Goal: Find specific page/section: Find specific page/section

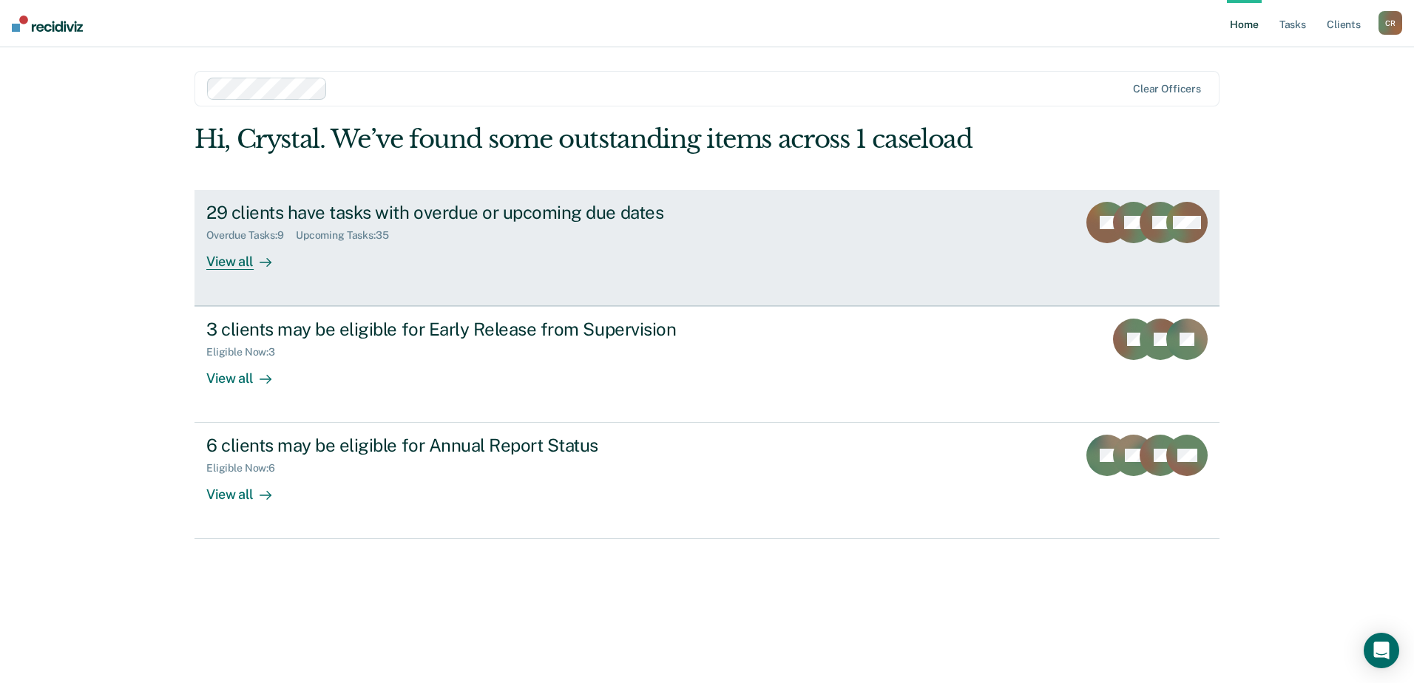
click at [254, 260] on div at bounding box center [263, 261] width 18 height 17
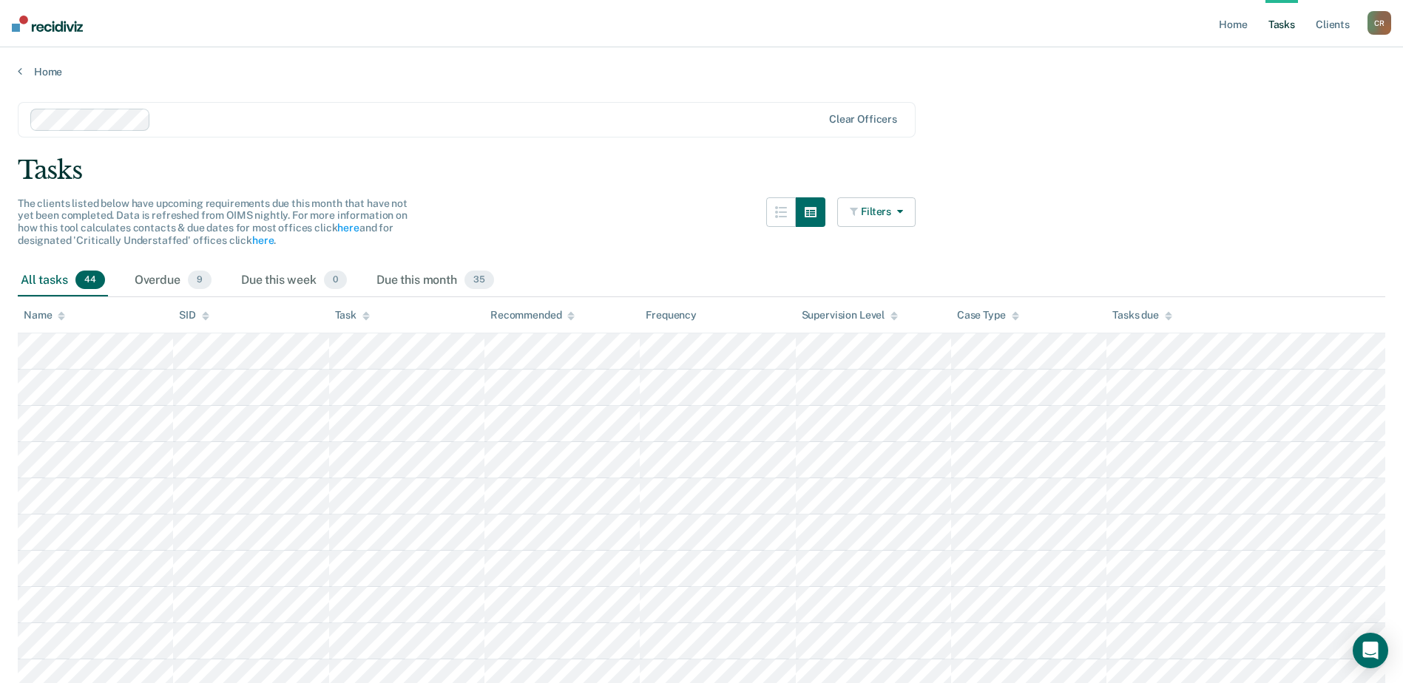
click at [877, 220] on button "Filters" at bounding box center [876, 212] width 78 height 30
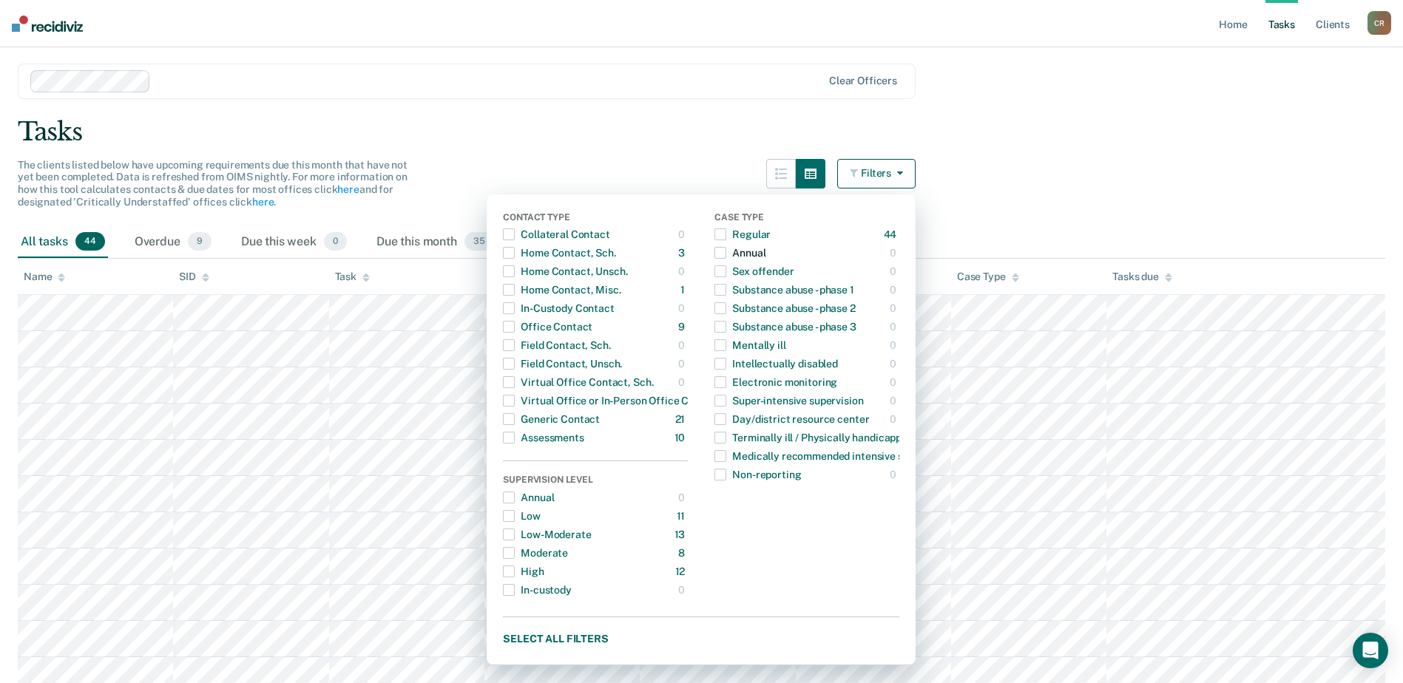
scroll to position [74, 0]
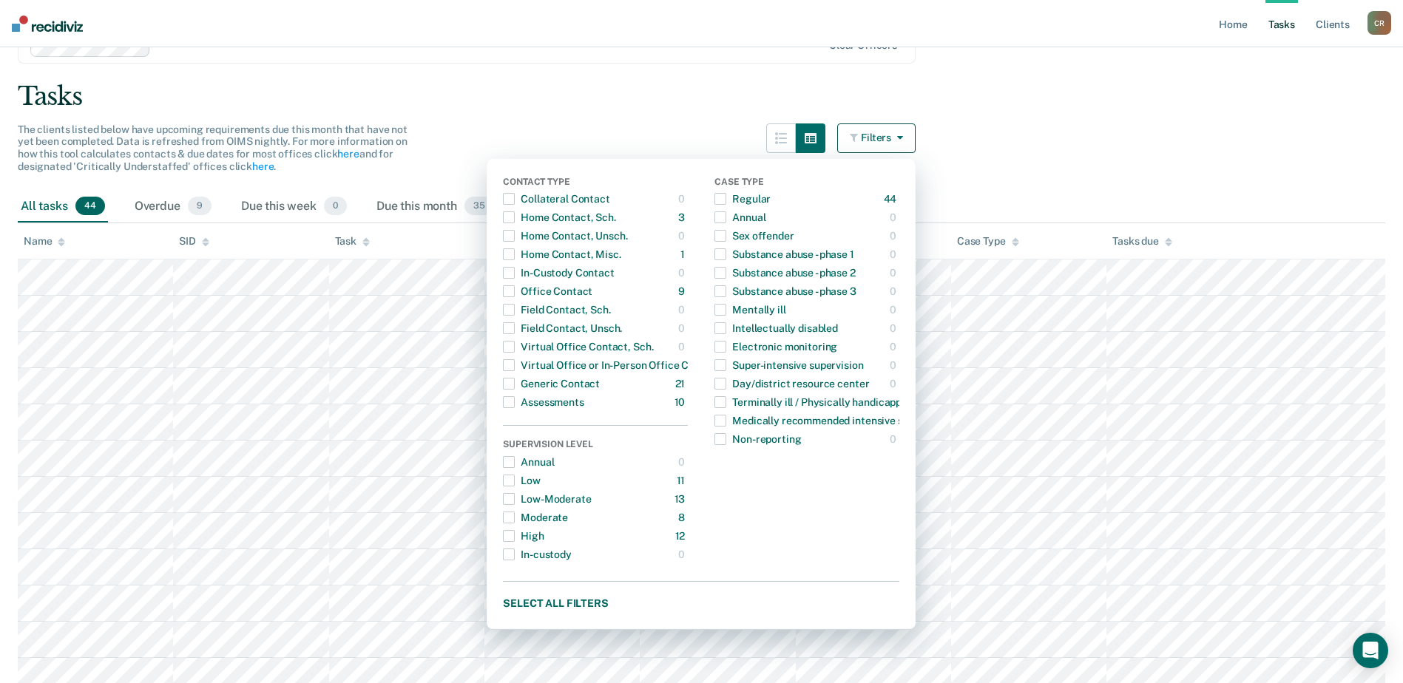
click at [578, 89] on div "Tasks" at bounding box center [701, 96] width 1367 height 30
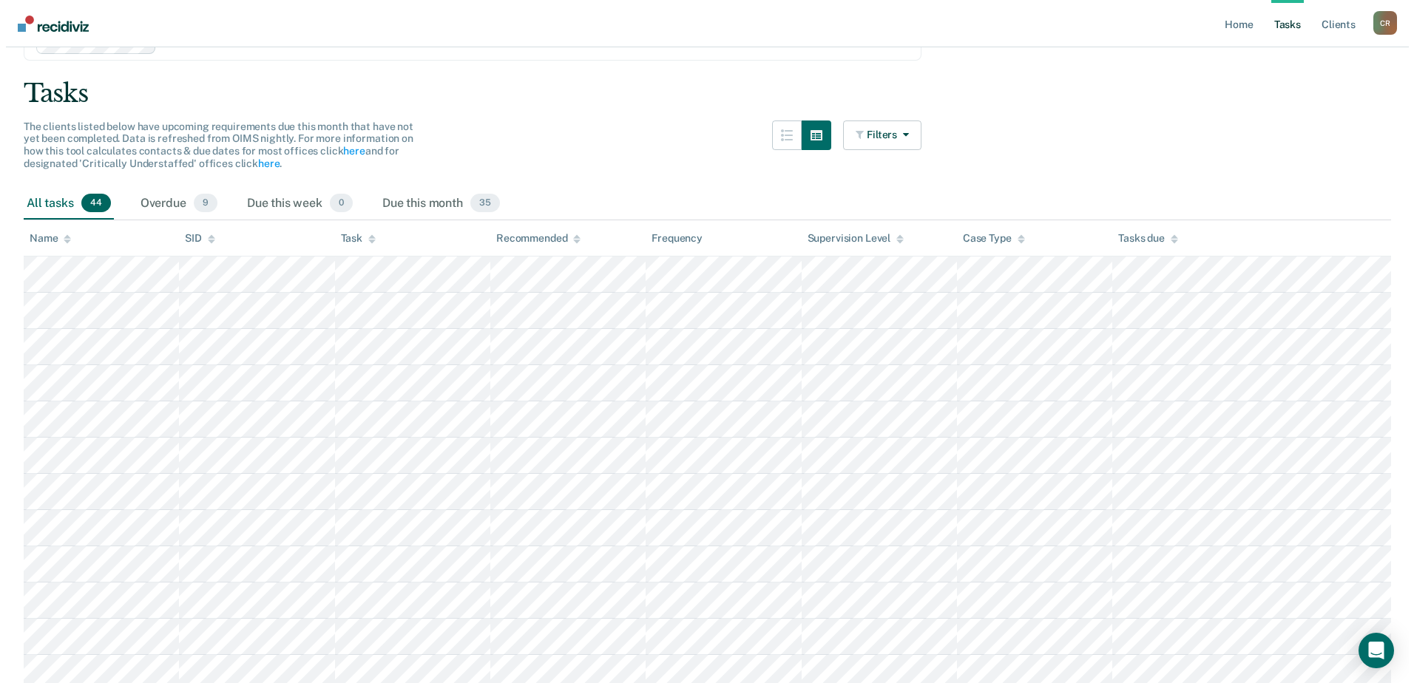
scroll to position [0, 0]
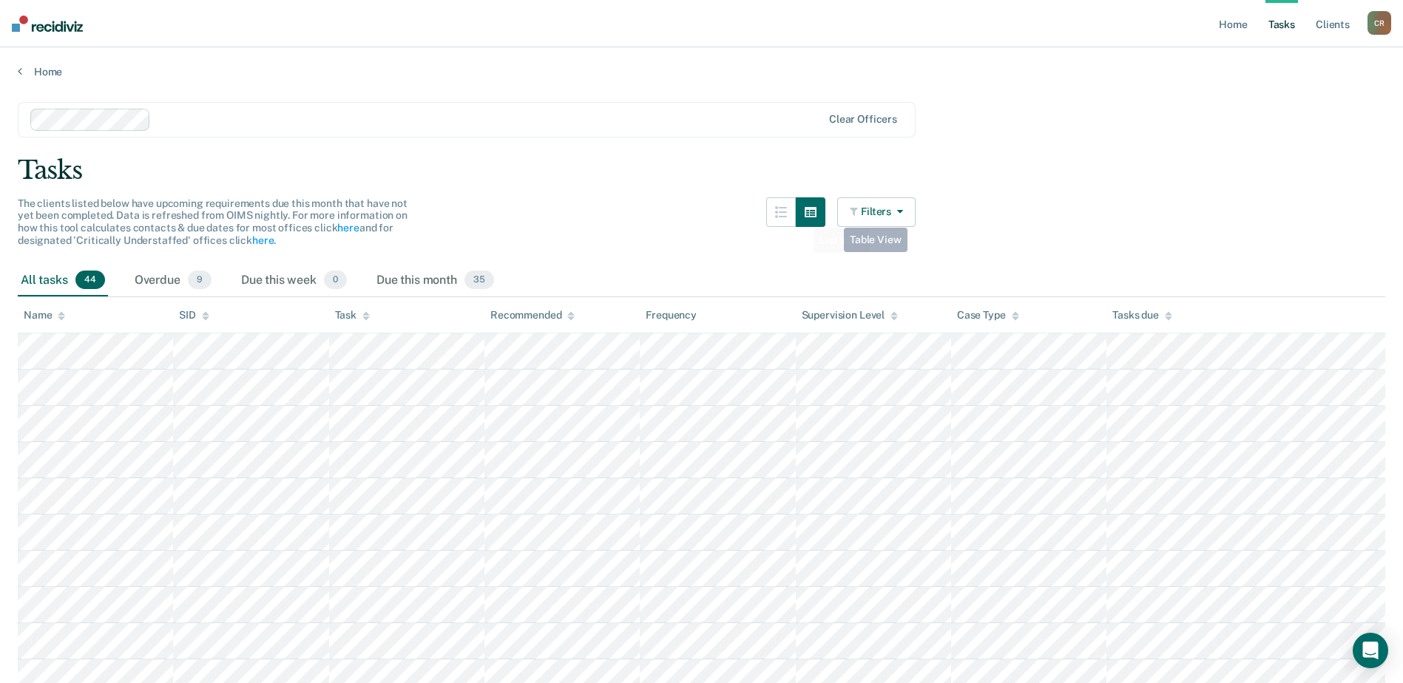
click at [891, 215] on button "Filters" at bounding box center [876, 212] width 78 height 30
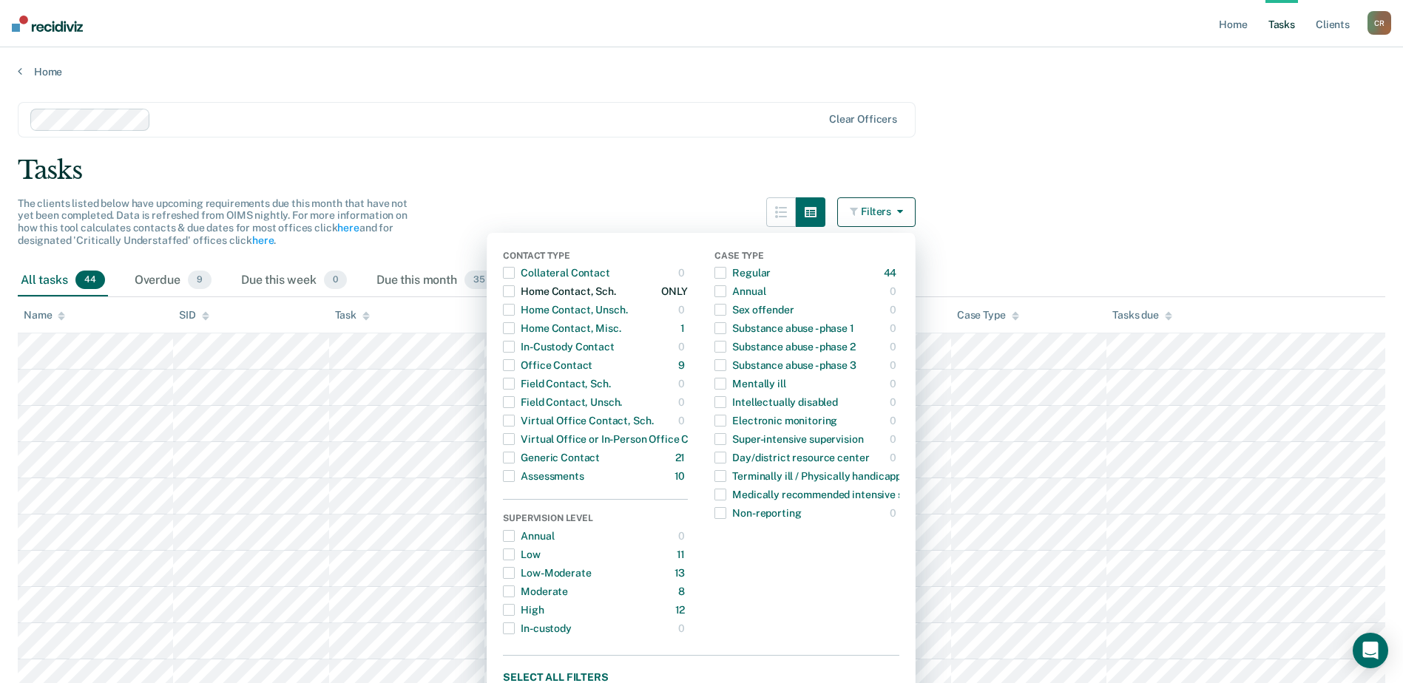
click at [515, 291] on span "button" at bounding box center [509, 291] width 12 height 12
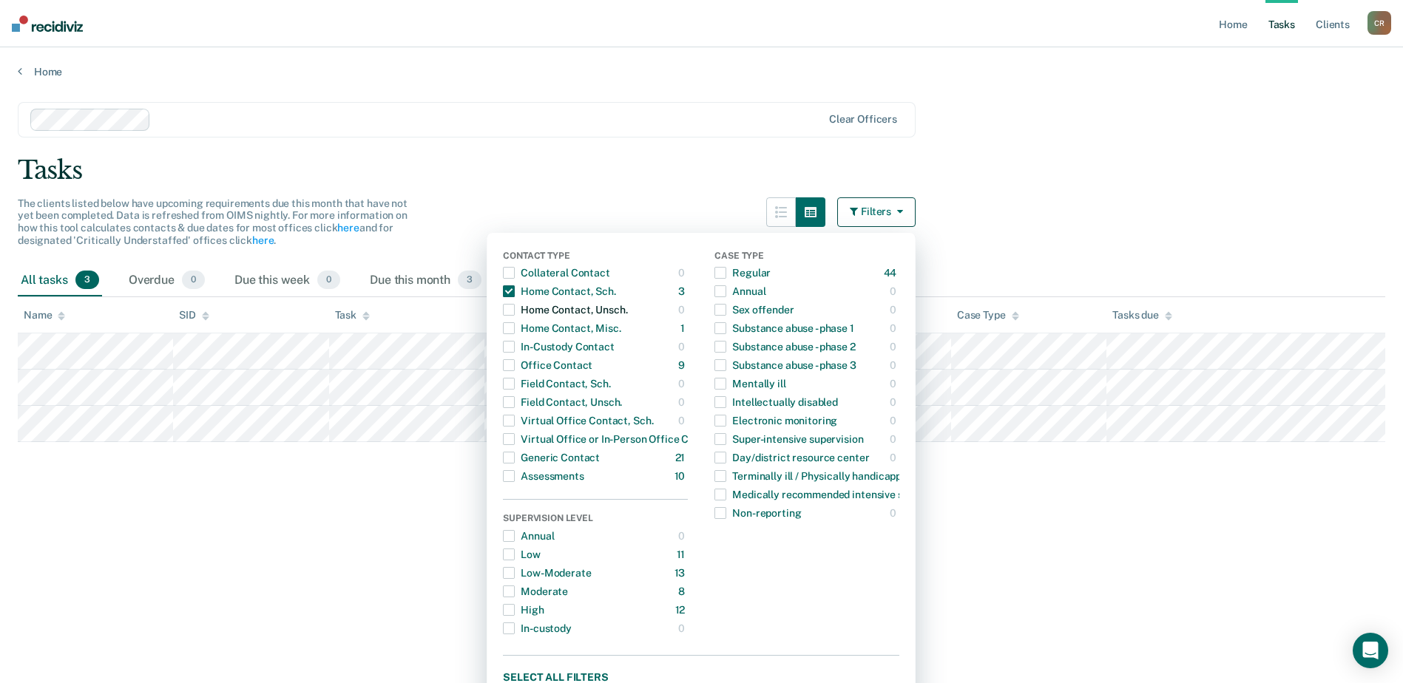
click at [515, 311] on span "button" at bounding box center [509, 310] width 12 height 12
click at [515, 333] on span "button" at bounding box center [509, 328] width 12 height 12
click at [515, 425] on span "button" at bounding box center [509, 421] width 12 height 12
click at [515, 443] on span "button" at bounding box center [509, 439] width 12 height 12
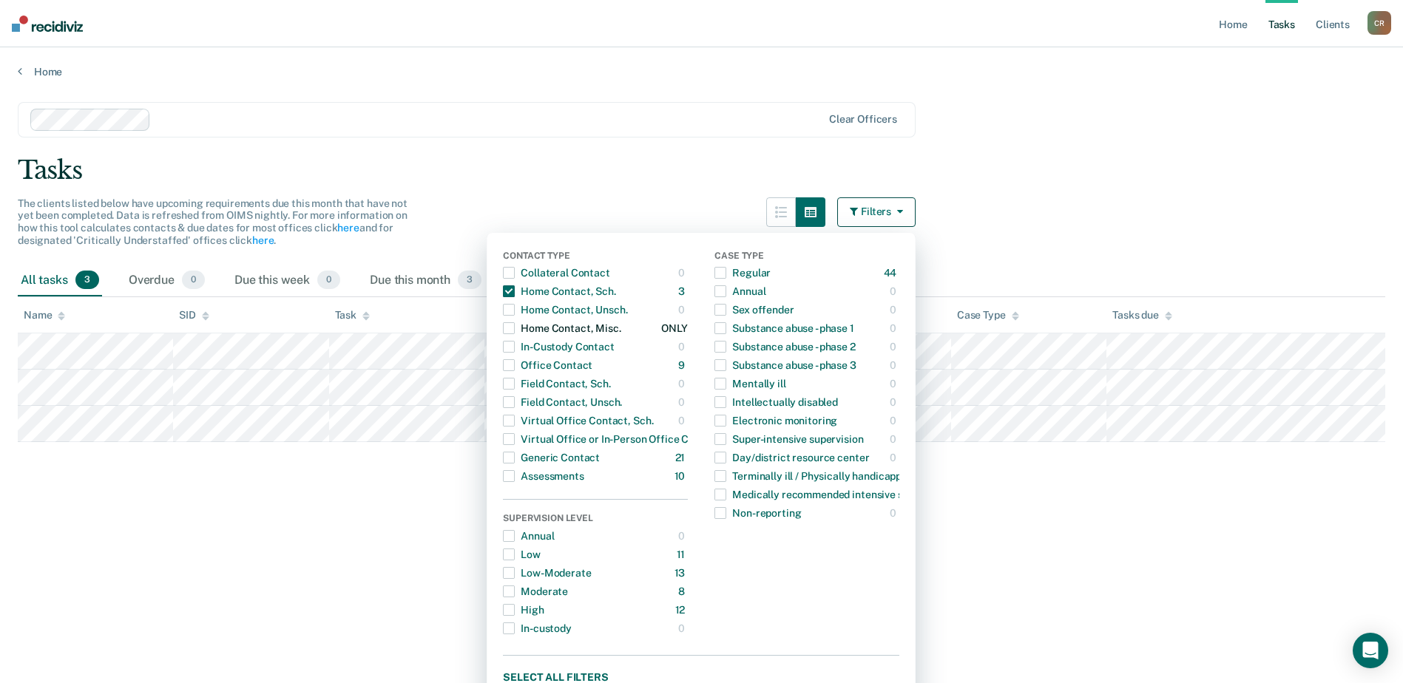
click at [515, 331] on span "button" at bounding box center [509, 328] width 12 height 12
click at [354, 499] on main "Clear officers Tasks The clients listed below have upcoming requirements due th…" at bounding box center [701, 378] width 1403 height 600
